Goal: Information Seeking & Learning: Learn about a topic

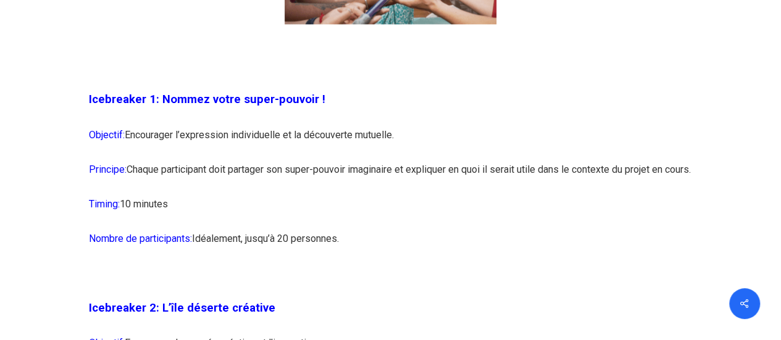
scroll to position [1044, 0]
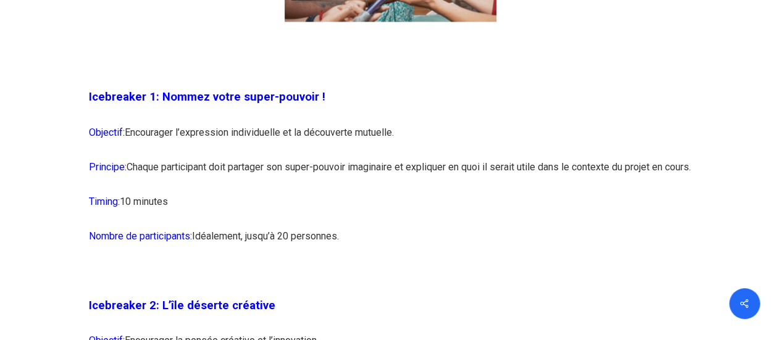
drag, startPoint x: 143, startPoint y: 72, endPoint x: 270, endPoint y: 183, distance: 168.8
click at [270, 183] on p "Principe: Chaque participant doit partager son super-pouvoir imaginaire et expl…" at bounding box center [391, 174] width 604 height 35
drag, startPoint x: 270, startPoint y: 180, endPoint x: 326, endPoint y: 212, distance: 63.8
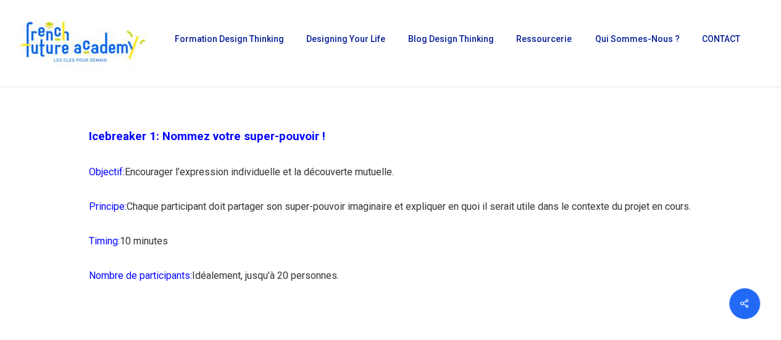
scroll to position [1004, 0]
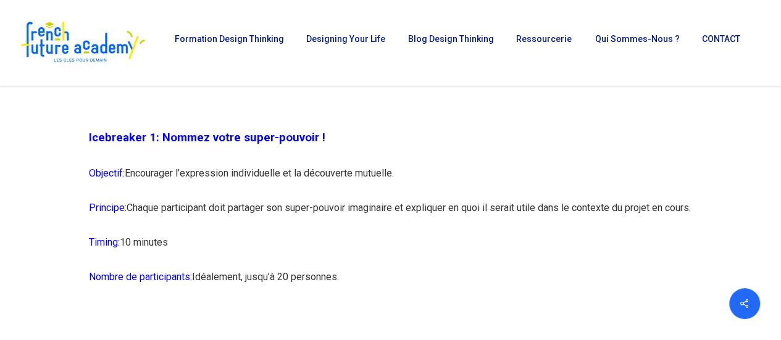
drag, startPoint x: 201, startPoint y: 127, endPoint x: 314, endPoint y: 260, distance: 175.2
click at [314, 260] on p "Timing: 10 minutes" at bounding box center [391, 249] width 604 height 35
drag, startPoint x: 314, startPoint y: 260, endPoint x: 223, endPoint y: 120, distance: 167.1
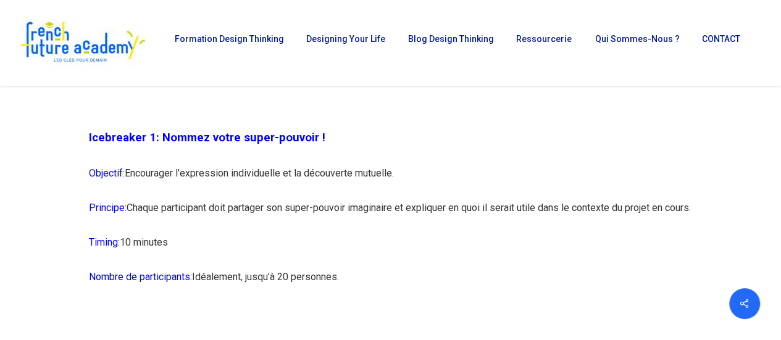
drag, startPoint x: 223, startPoint y: 120, endPoint x: 355, endPoint y: 268, distance: 198.9
click at [355, 267] on p "Timing: 10 minutes" at bounding box center [391, 249] width 604 height 35
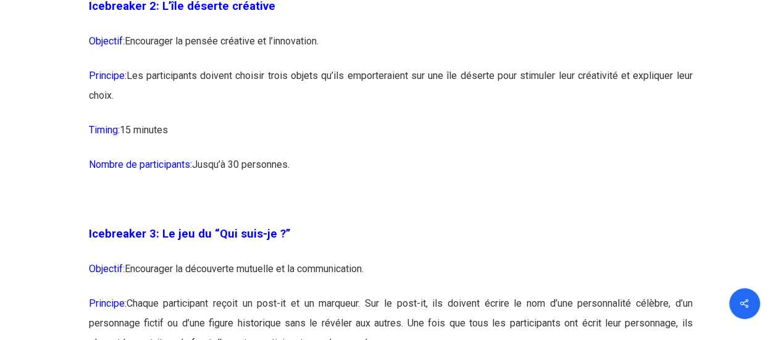
scroll to position [1367, 0]
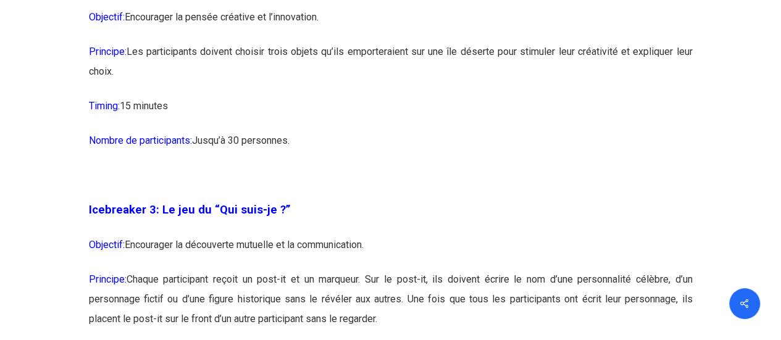
drag, startPoint x: 319, startPoint y: 193, endPoint x: 418, endPoint y: 268, distance: 123.8
click at [418, 268] on p "Objectif: Encourager la découverte mutuelle et la communication." at bounding box center [391, 252] width 604 height 35
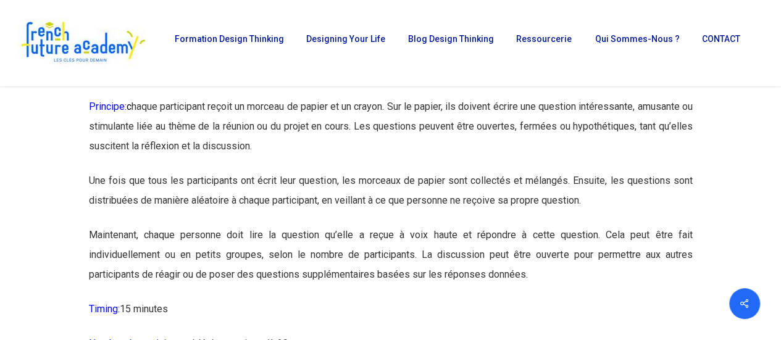
scroll to position [1914, 0]
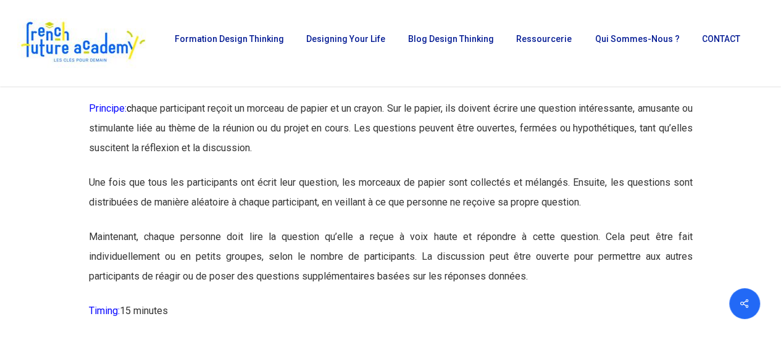
click at [362, 173] on p "Principe: c haque participant reçoit un morceau de papier et un crayon. Sur le …" at bounding box center [391, 136] width 604 height 74
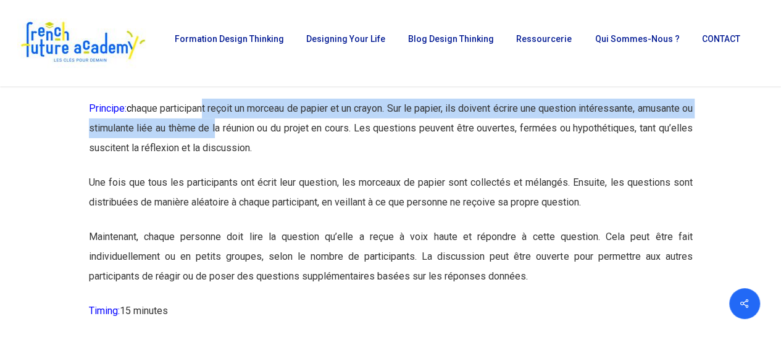
drag, startPoint x: 207, startPoint y: 122, endPoint x: 256, endPoint y: 176, distance: 72.6
click at [256, 173] on p "Principe: c haque participant reçoit un morceau de papier et un crayon. Sur le …" at bounding box center [391, 136] width 604 height 74
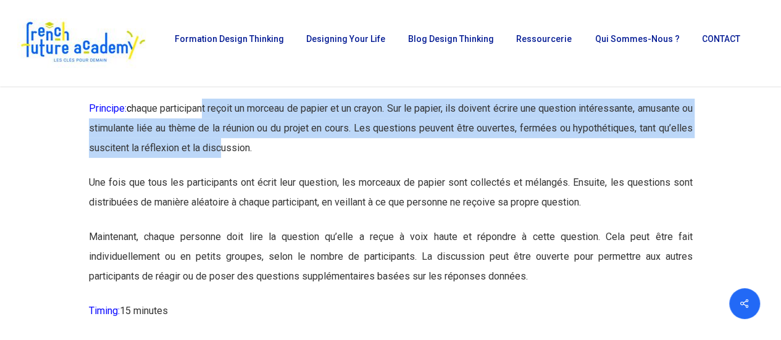
click at [256, 173] on p "Principe: c haque participant reçoit un morceau de papier et un crayon. Sur le …" at bounding box center [391, 136] width 604 height 74
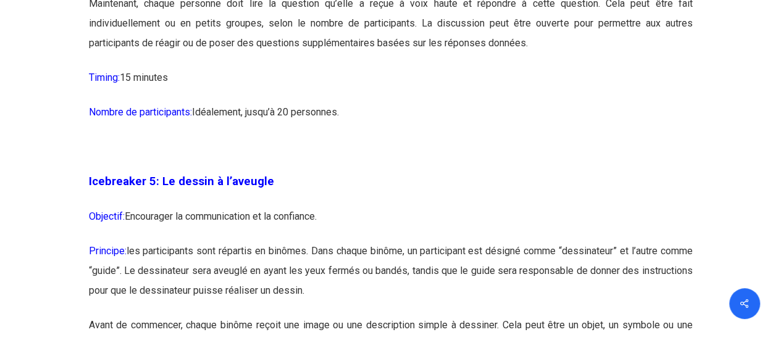
scroll to position [2210, 0]
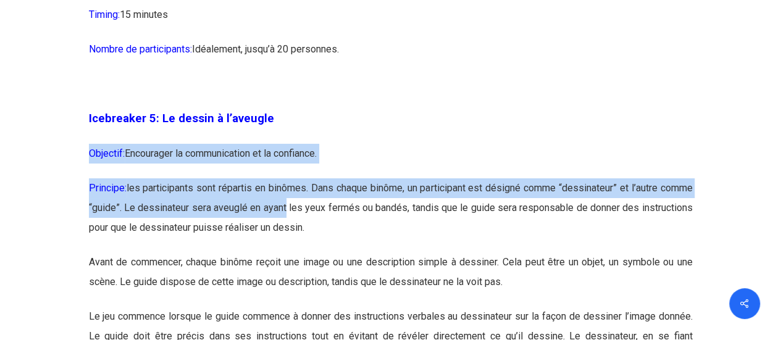
drag, startPoint x: 274, startPoint y: 161, endPoint x: 332, endPoint y: 247, distance: 104.1
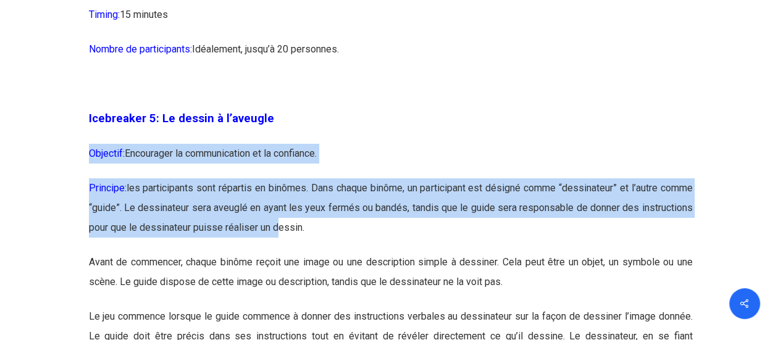
click at [332, 247] on p "Principe: les participants sont répartis en binômes. Dans chaque binôme, un par…" at bounding box center [391, 215] width 604 height 74
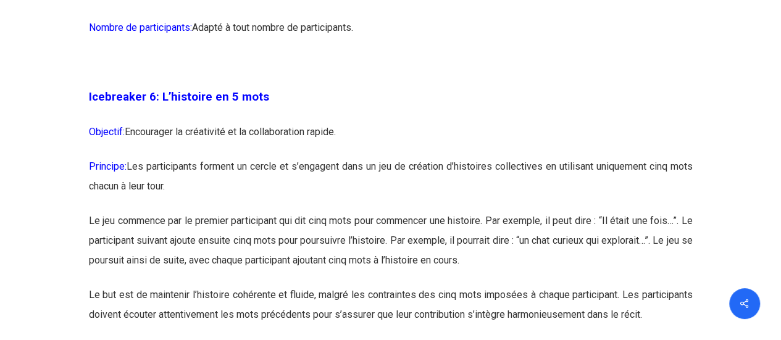
scroll to position [2663, 0]
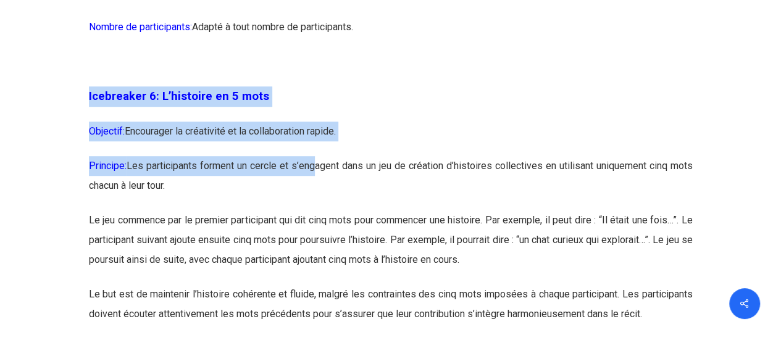
drag, startPoint x: 243, startPoint y: 91, endPoint x: 326, endPoint y: 188, distance: 127.4
click at [326, 188] on p "Principe: Les participants forment un cercle et s’engagent dans un jeu de créat…" at bounding box center [391, 183] width 604 height 54
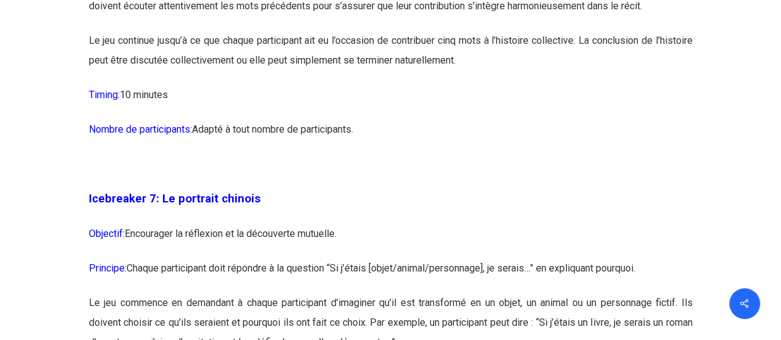
scroll to position [2972, 0]
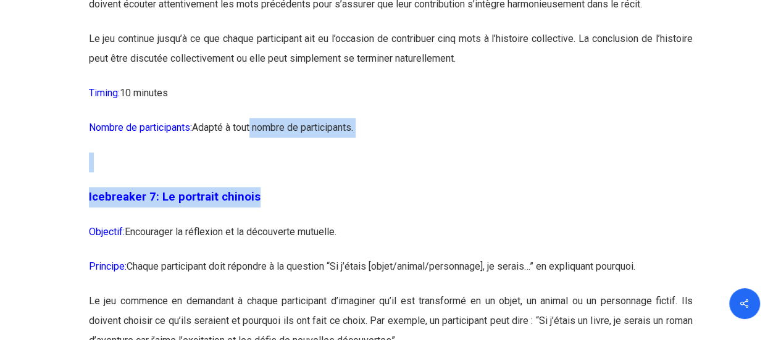
drag, startPoint x: 251, startPoint y: 166, endPoint x: 351, endPoint y: 262, distance: 138.4
click at [351, 222] on p "Icebreaker 7: Le portrait chinois" at bounding box center [391, 204] width 604 height 35
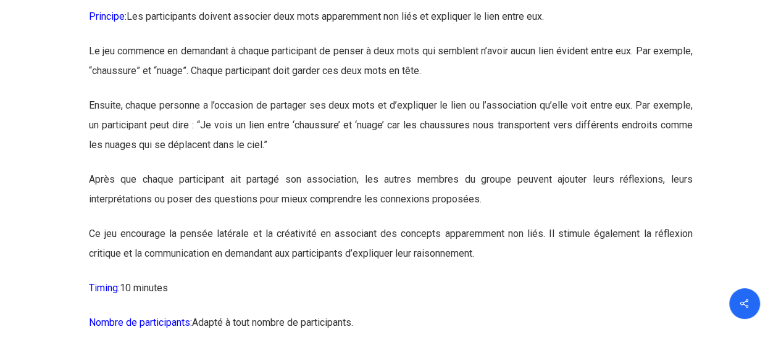
scroll to position [4536, 0]
